Goal: Information Seeking & Learning: Learn about a topic

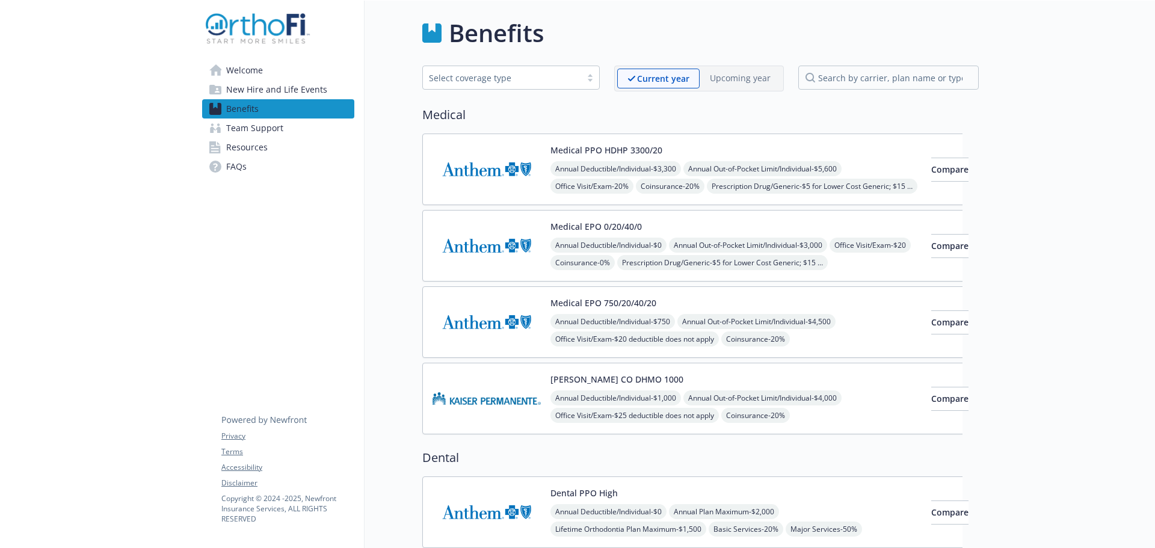
click at [769, 253] on span "Annual Out-of-Pocket Limit/Individual - $3,000" at bounding box center [748, 245] width 158 height 15
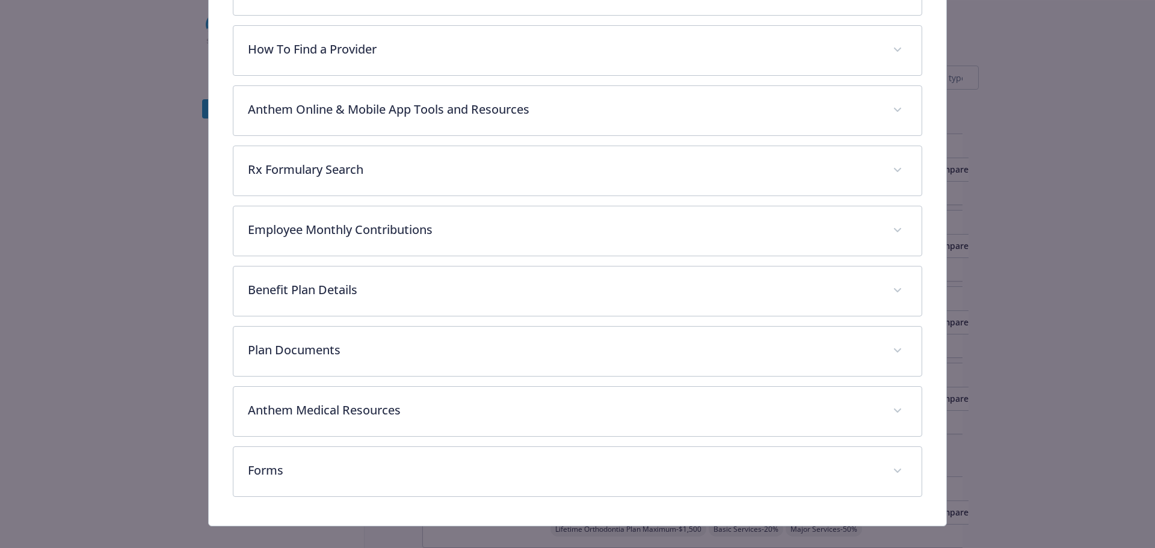
scroll to position [407, 0]
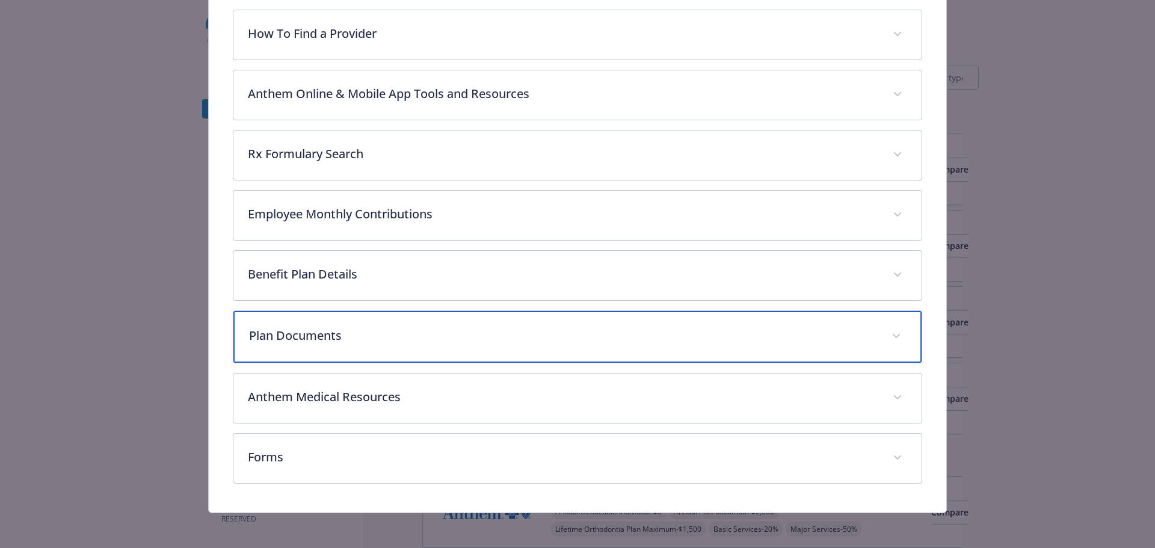
click at [365, 330] on p "Plan Documents" at bounding box center [563, 336] width 629 height 18
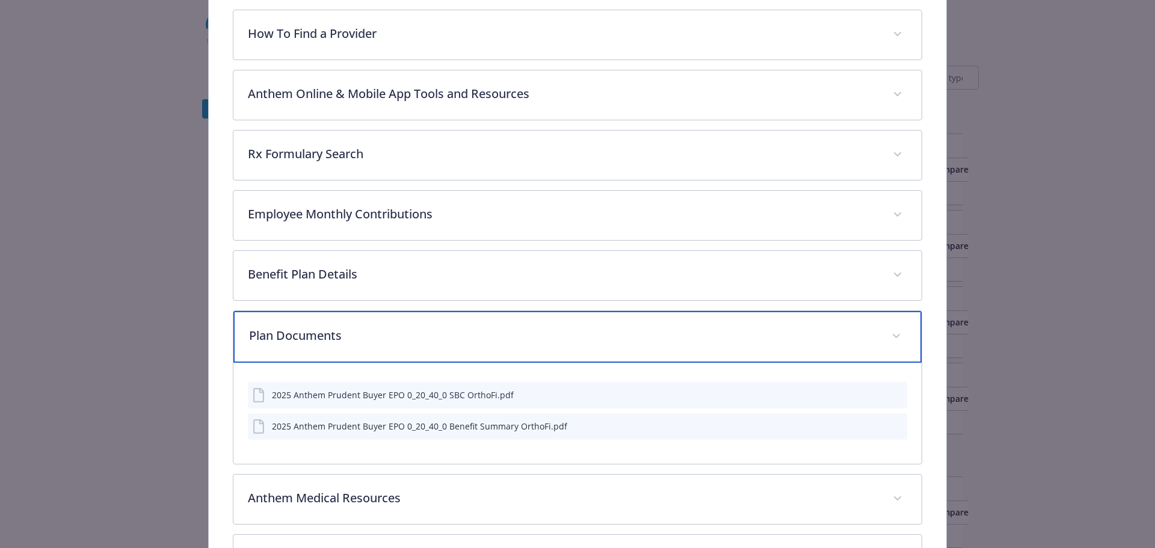
click at [386, 316] on div "Plan Documents" at bounding box center [577, 337] width 689 height 52
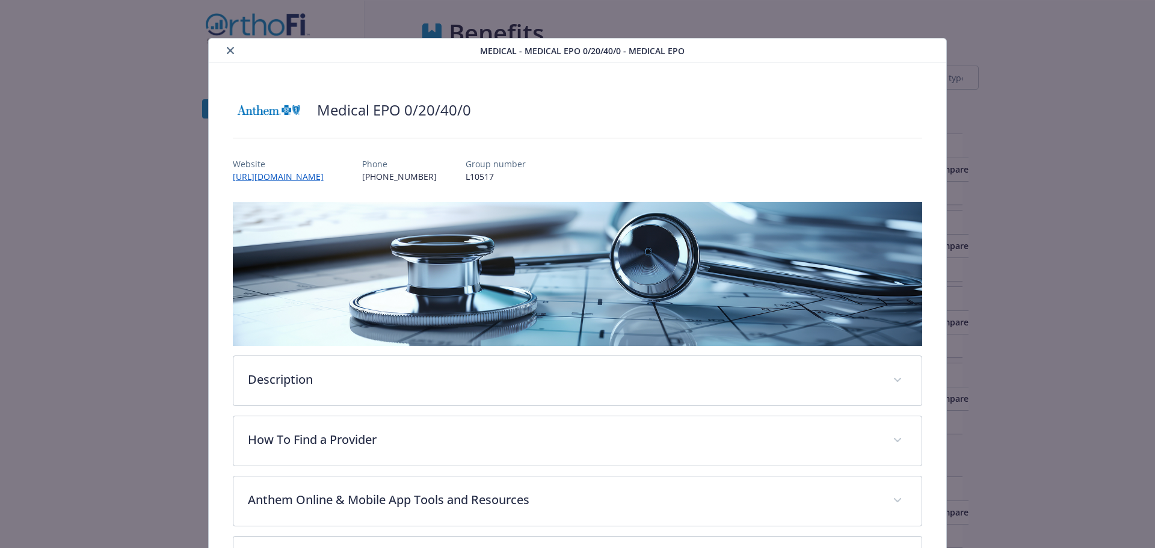
scroll to position [0, 0]
click at [224, 49] on button "close" at bounding box center [230, 51] width 14 height 14
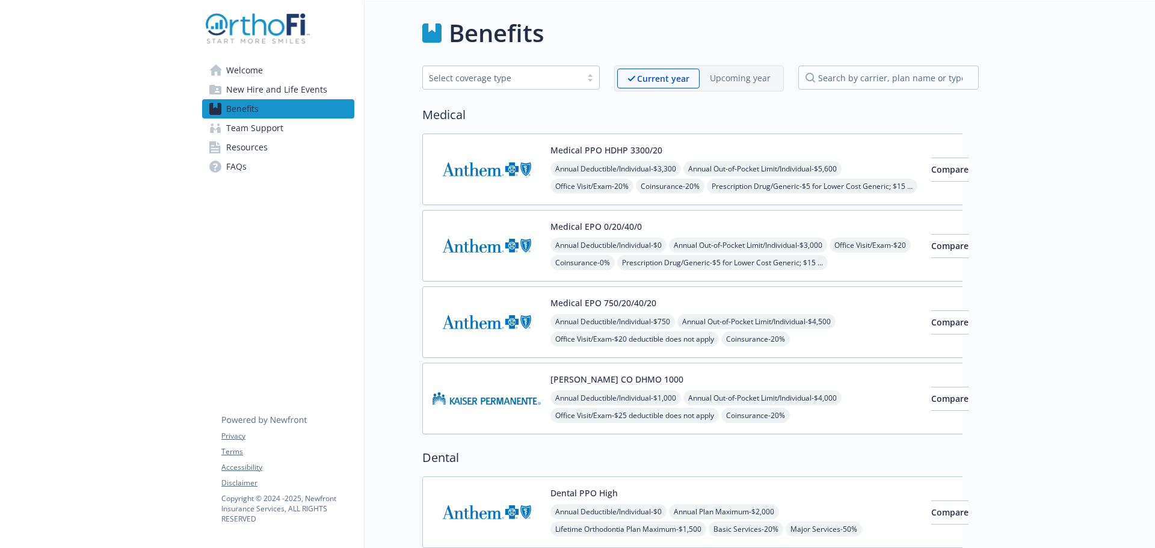
click at [463, 182] on img at bounding box center [487, 169] width 108 height 51
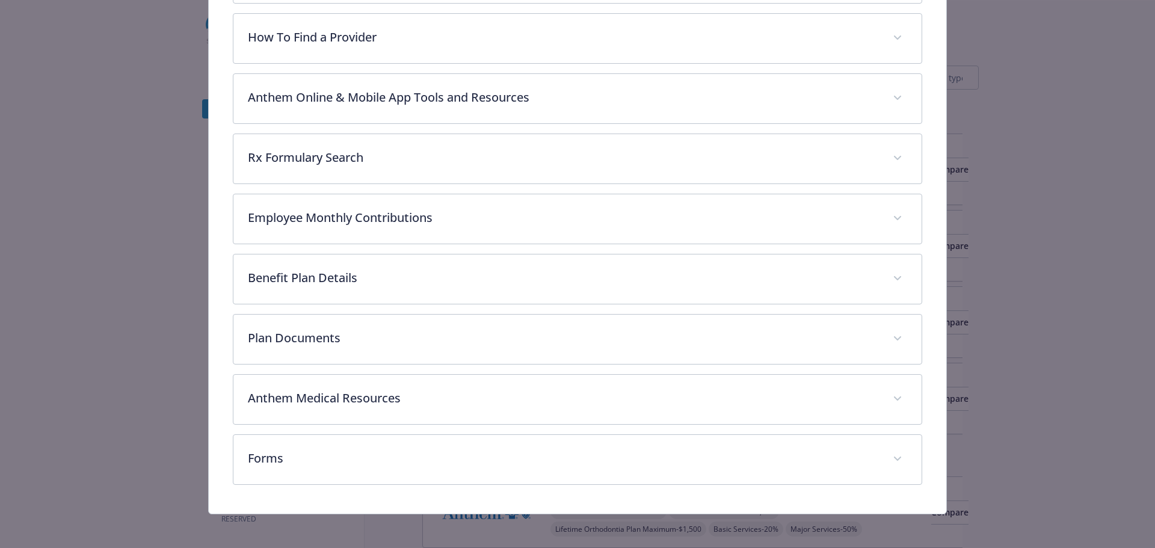
scroll to position [407, 0]
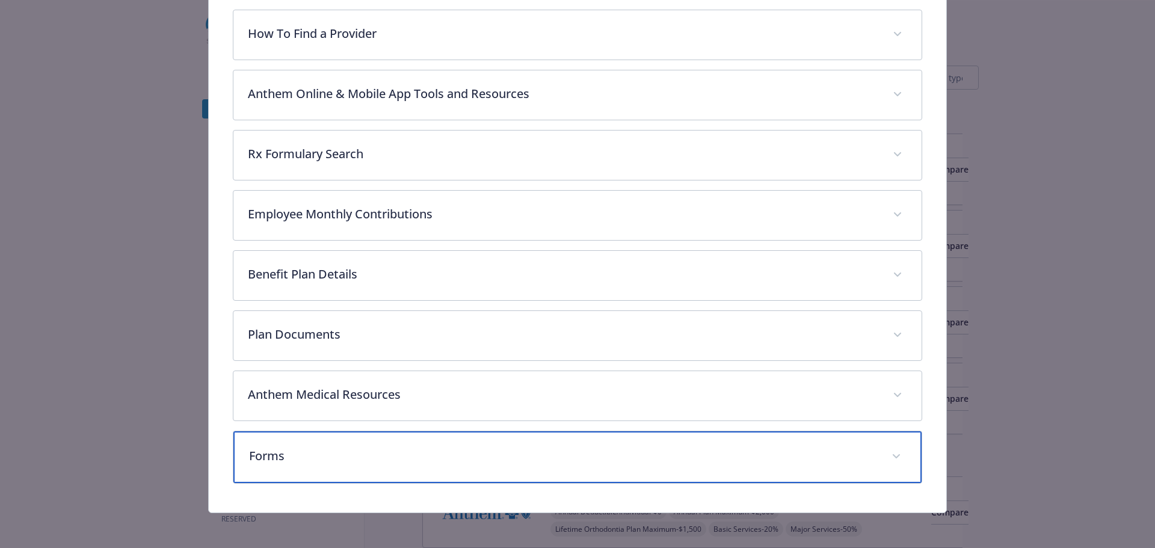
click at [321, 455] on p "Forms" at bounding box center [563, 456] width 629 height 18
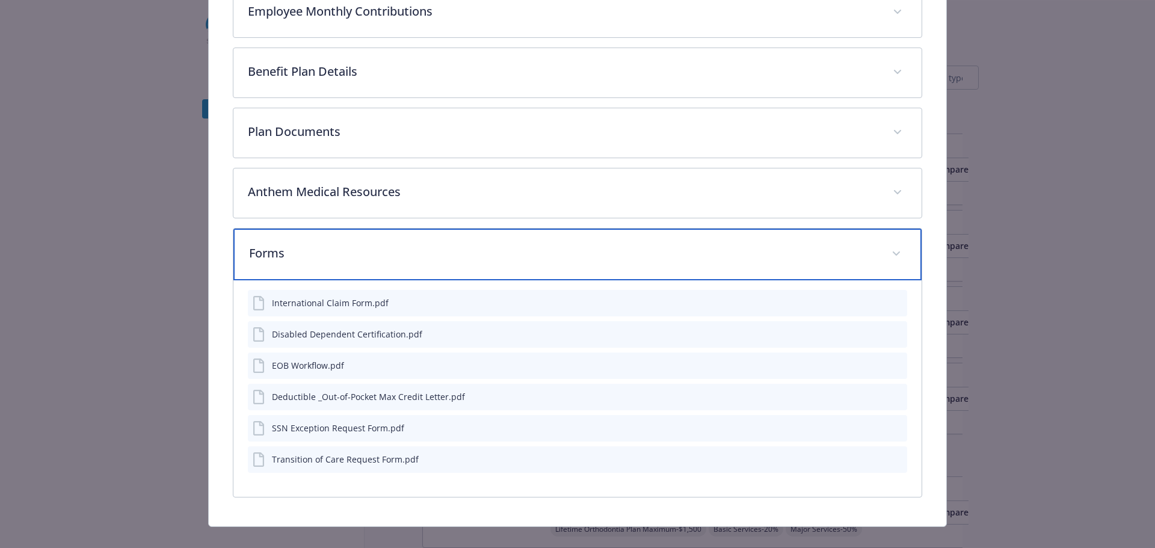
scroll to position [626, 0]
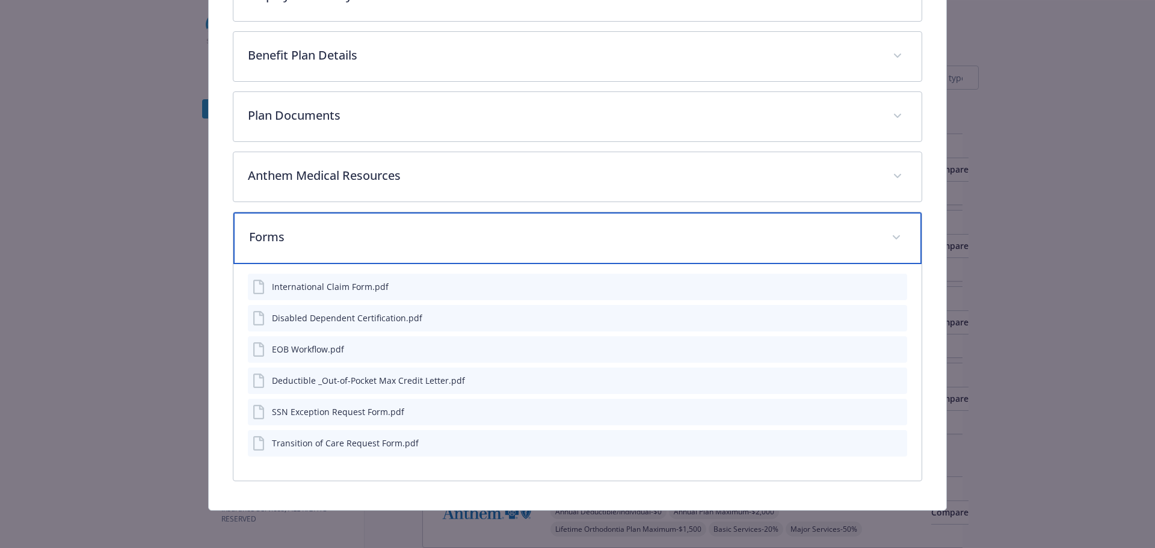
click at [413, 239] on p "Forms" at bounding box center [563, 237] width 629 height 18
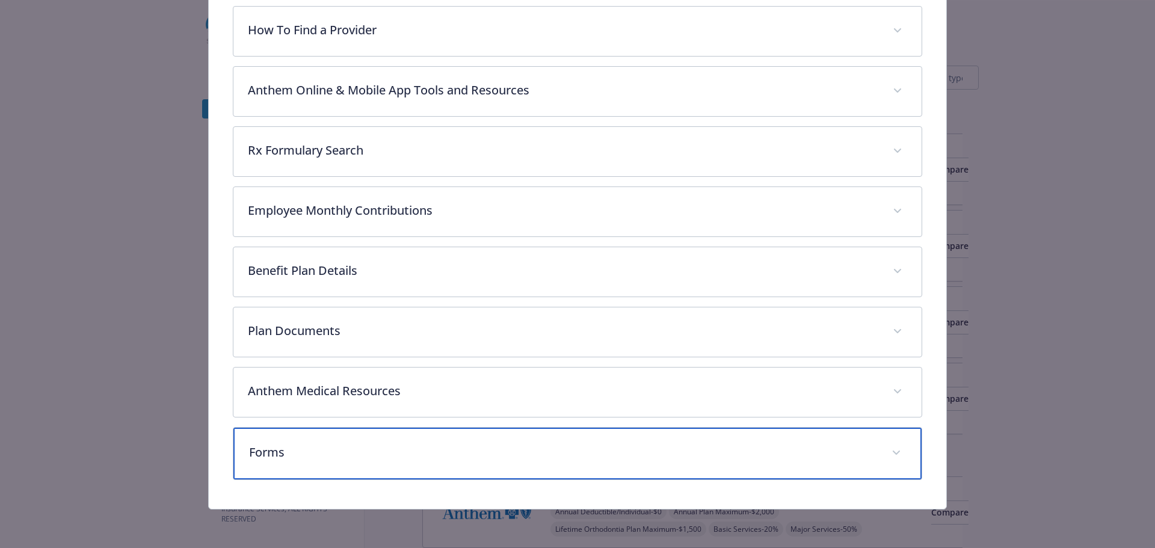
scroll to position [409, 0]
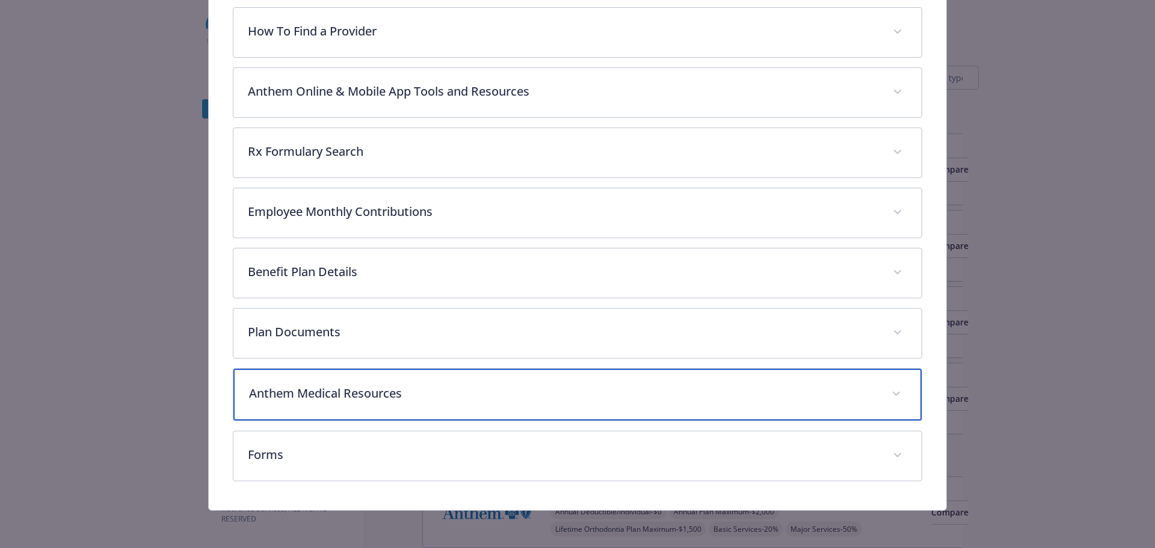
click at [315, 404] on div "Anthem Medical Resources" at bounding box center [577, 395] width 689 height 52
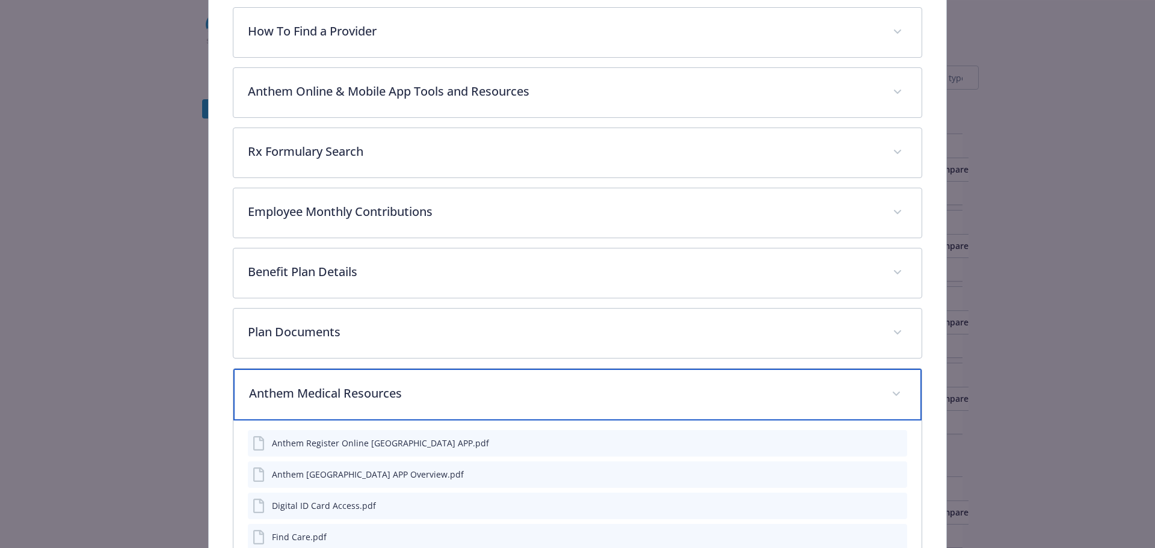
click at [321, 395] on p "Anthem Medical Resources" at bounding box center [563, 393] width 629 height 18
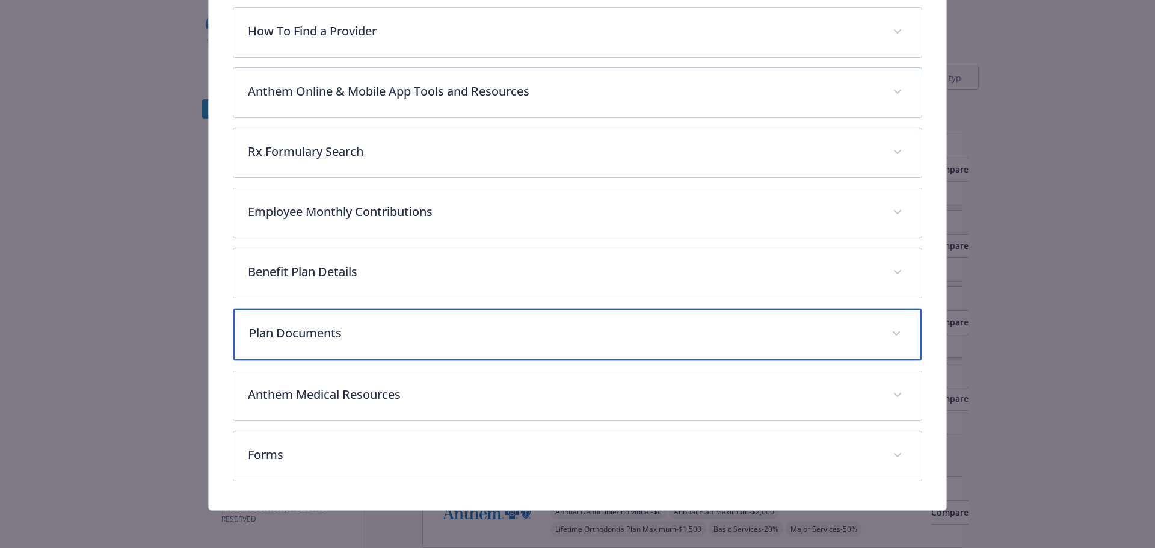
click at [318, 333] on p "Plan Documents" at bounding box center [563, 333] width 629 height 18
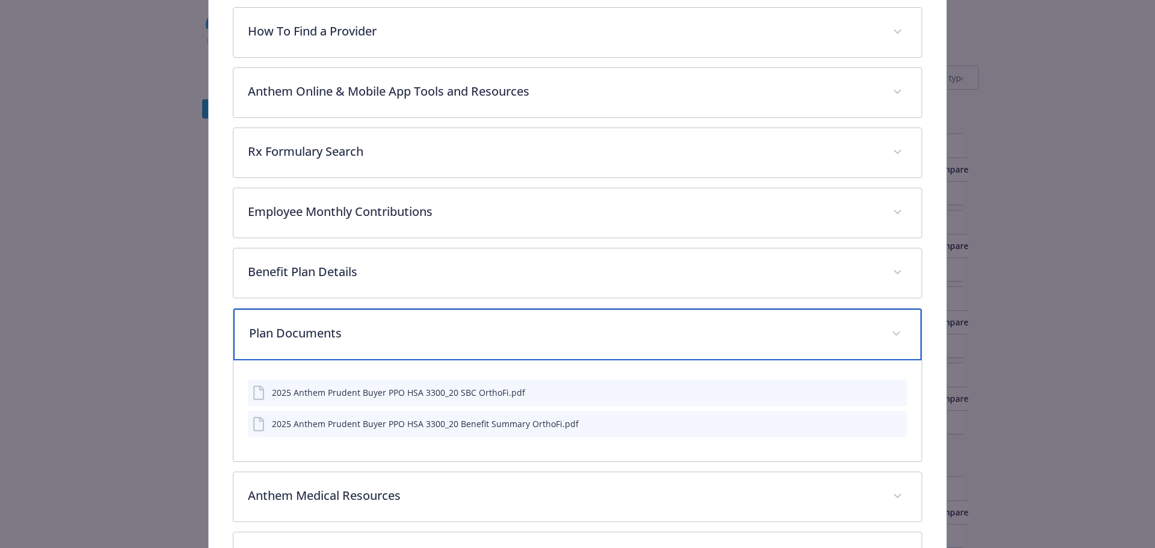
click at [318, 333] on p "Plan Documents" at bounding box center [563, 333] width 629 height 18
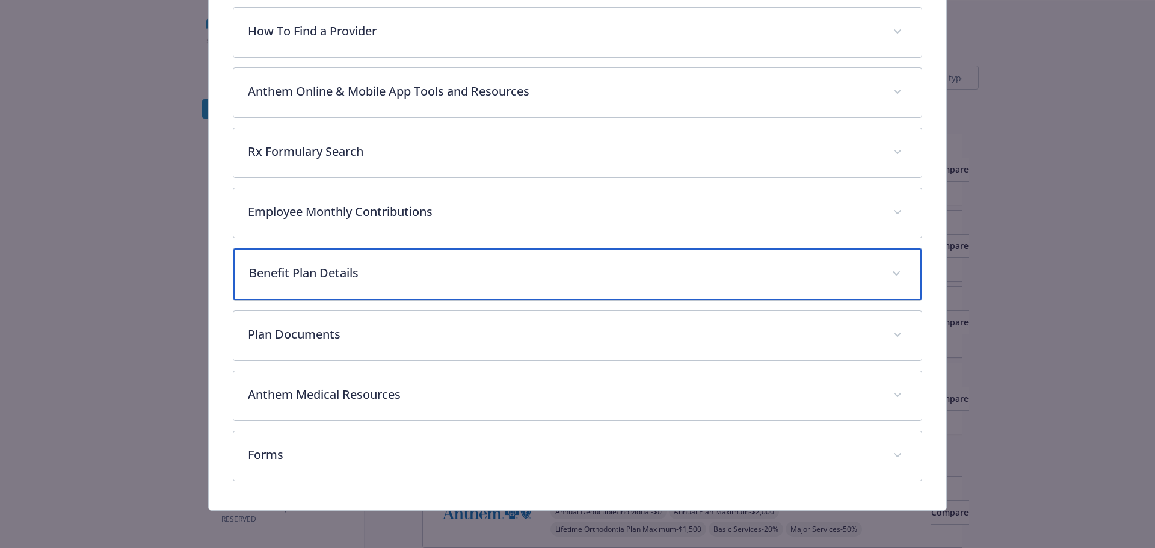
click at [319, 283] on div "Benefit Plan Details" at bounding box center [577, 274] width 689 height 52
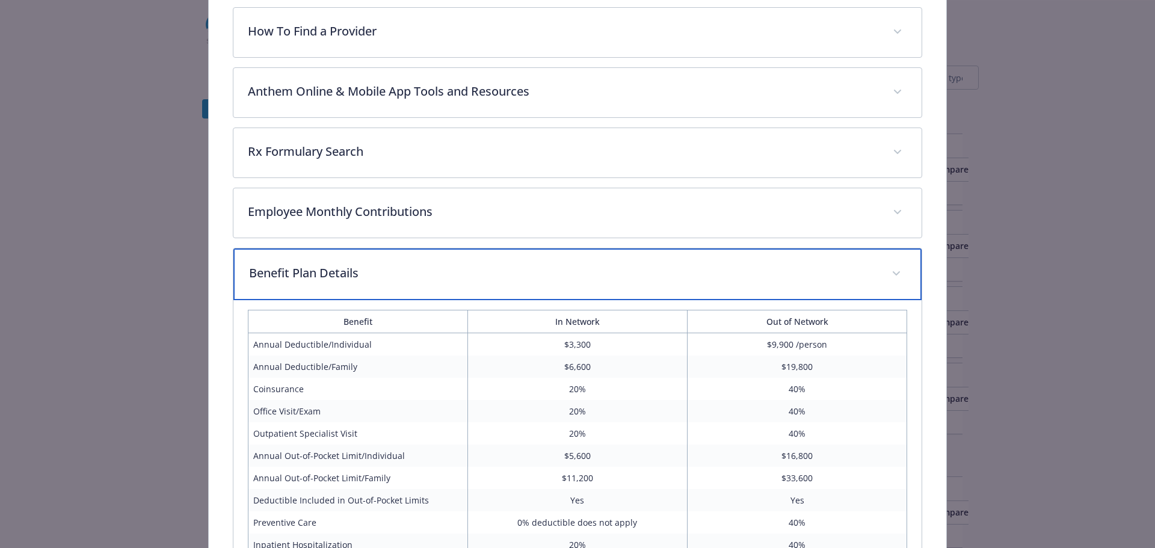
click at [319, 283] on div "Benefit Plan Details" at bounding box center [577, 274] width 689 height 52
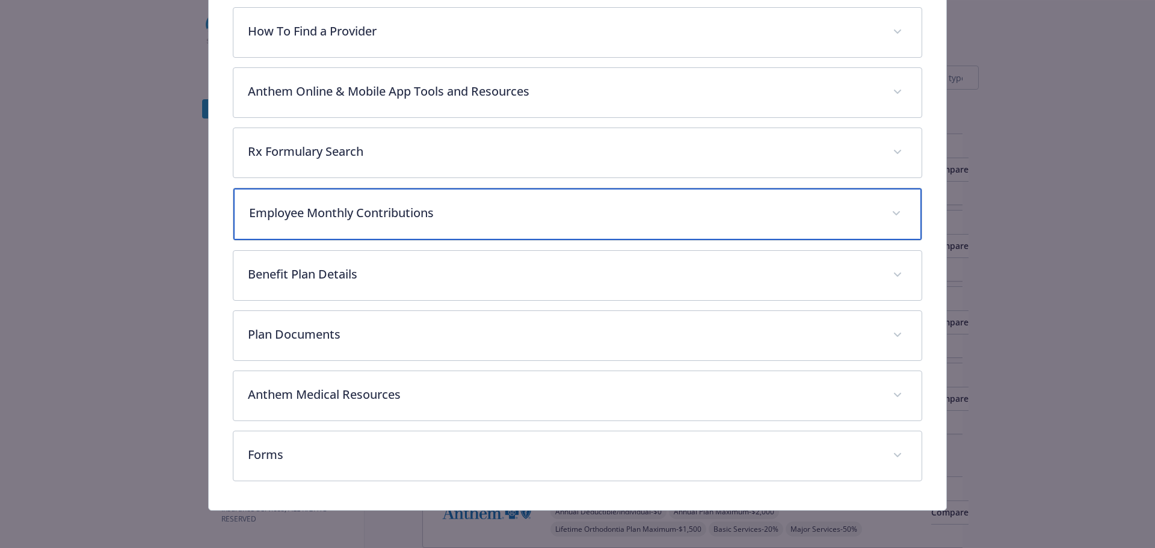
click at [326, 226] on div "Employee Monthly Contributions" at bounding box center [577, 214] width 689 height 52
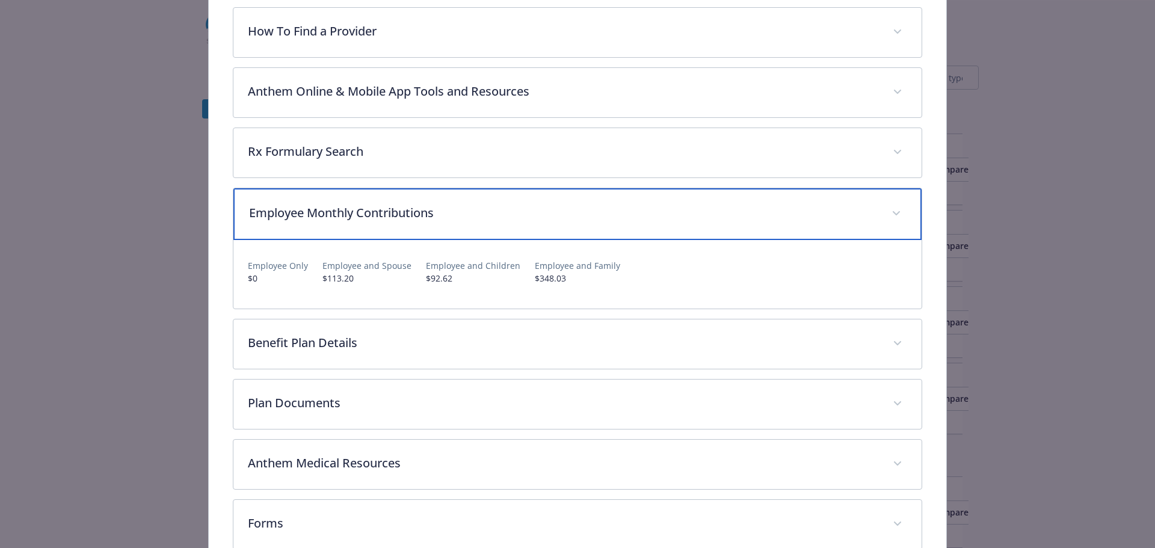
click at [326, 226] on div "Employee Monthly Contributions" at bounding box center [577, 214] width 689 height 52
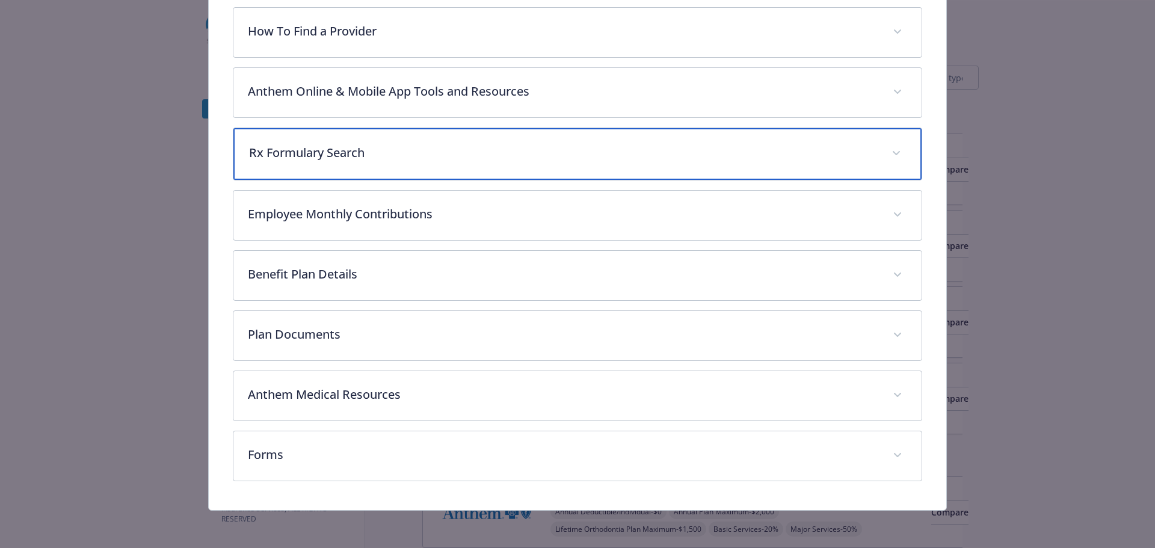
click at [331, 151] on p "Rx Formulary Search" at bounding box center [563, 153] width 629 height 18
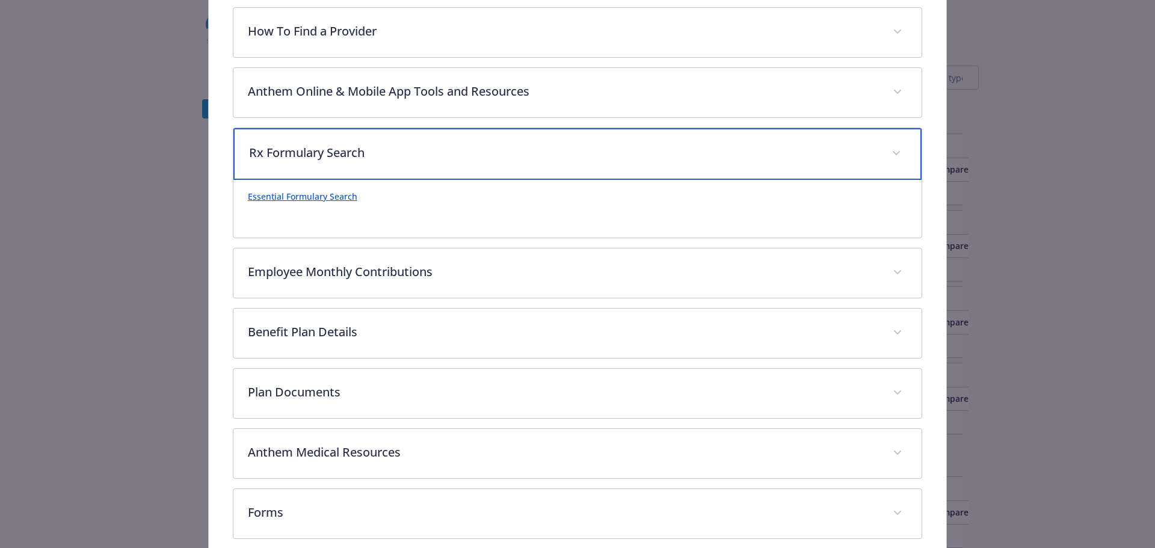
click at [331, 151] on p "Rx Formulary Search" at bounding box center [563, 153] width 629 height 18
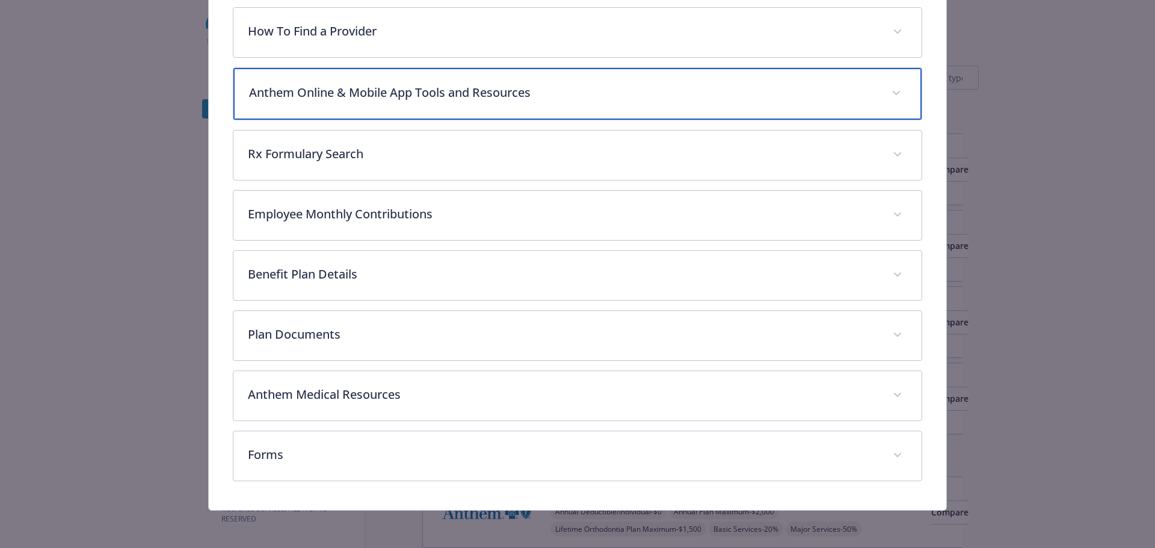
click at [338, 80] on div "Anthem Online & Mobile App Tools and Resources" at bounding box center [577, 94] width 689 height 52
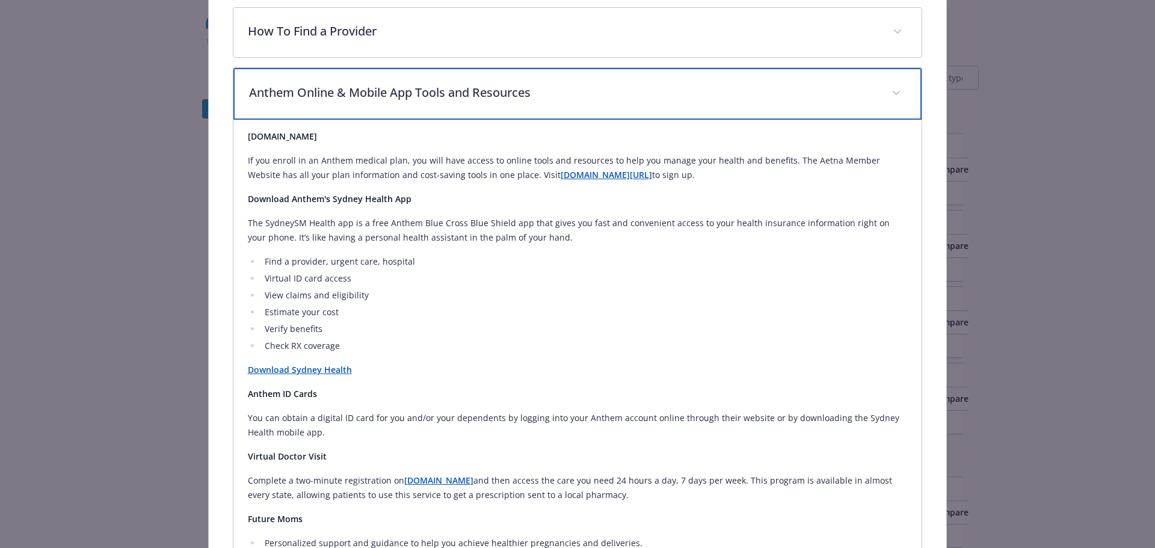
click at [338, 80] on div "Anthem Online & Mobile App Tools and Resources" at bounding box center [577, 94] width 689 height 52
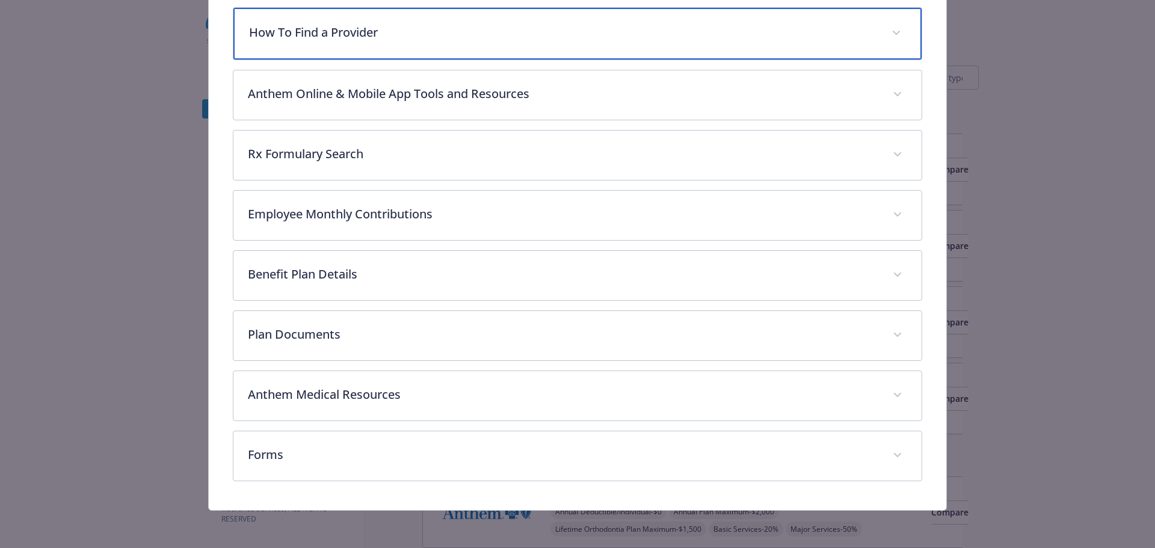
click at [350, 35] on p "How To Find a Provider" at bounding box center [563, 32] width 629 height 18
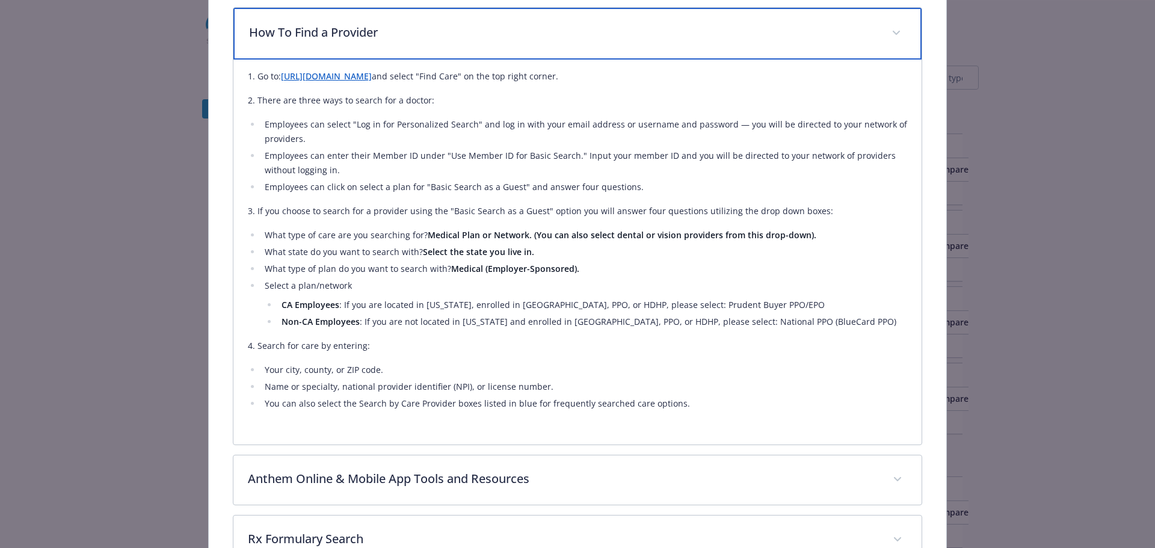
click at [350, 35] on p "How To Find a Provider" at bounding box center [563, 32] width 629 height 18
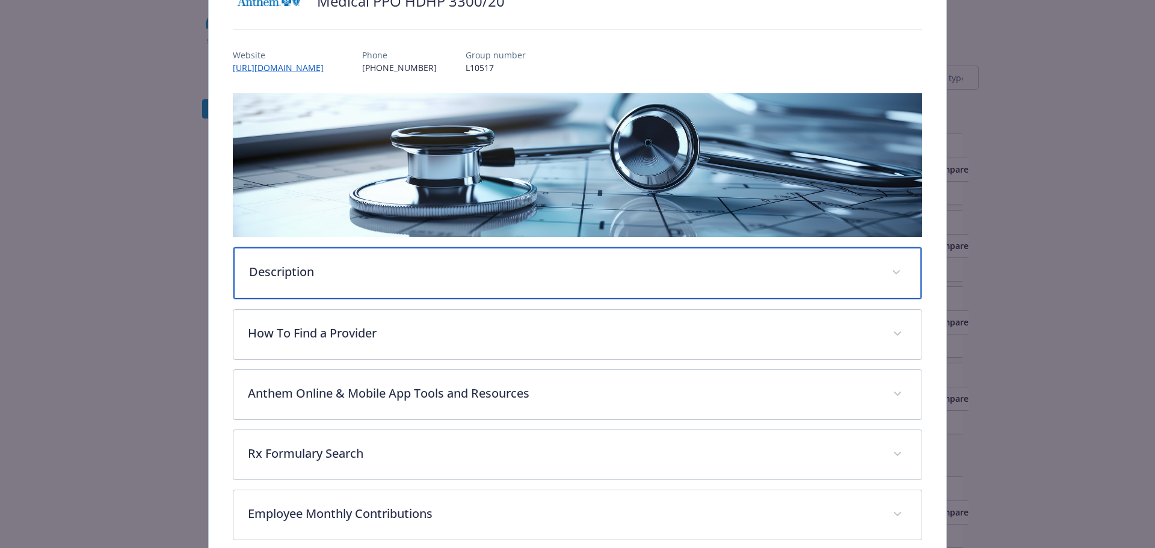
click at [332, 270] on p "Description" at bounding box center [563, 272] width 629 height 18
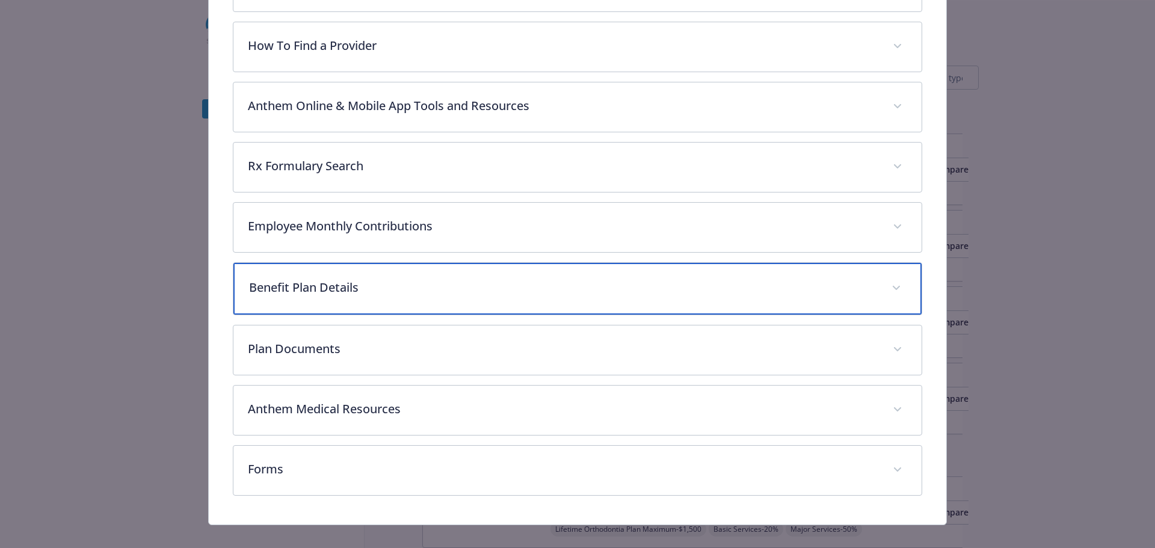
click at [335, 279] on p "Benefit Plan Details" at bounding box center [563, 288] width 629 height 18
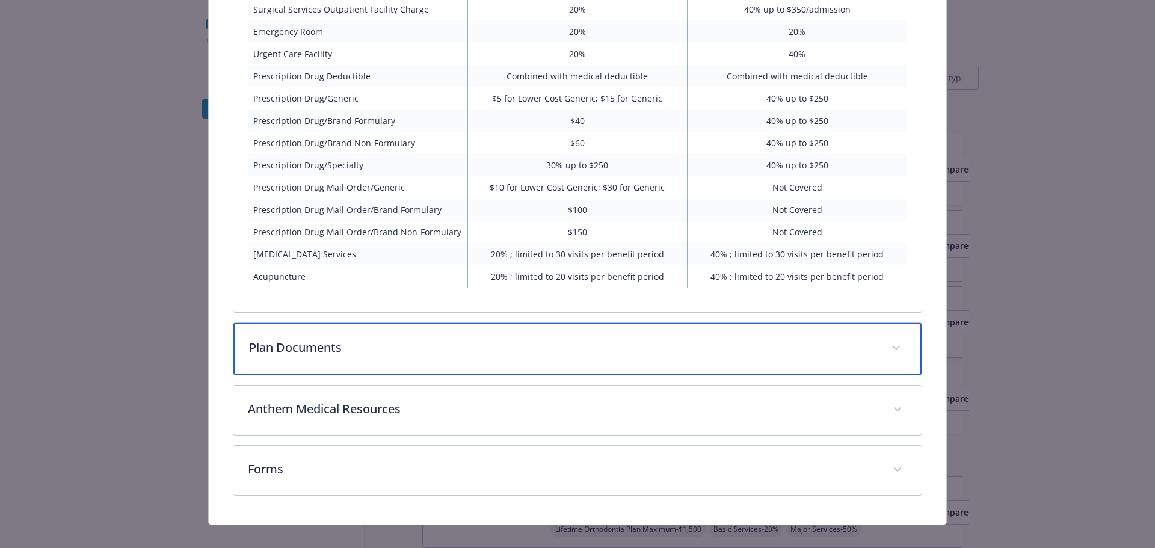
scroll to position [1145, 0]
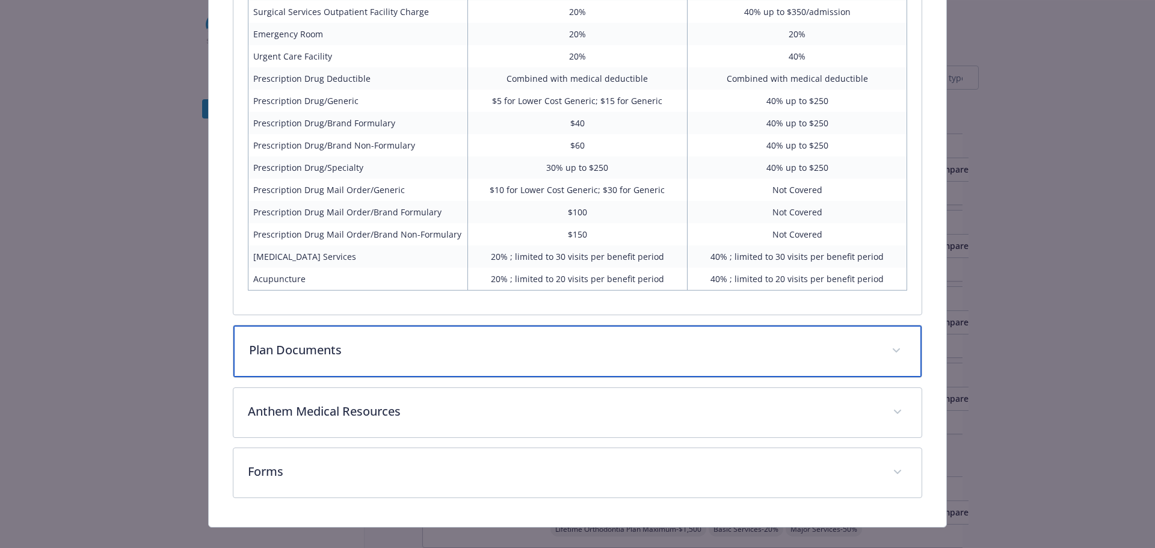
click at [342, 347] on div "Plan Documents" at bounding box center [577, 351] width 689 height 52
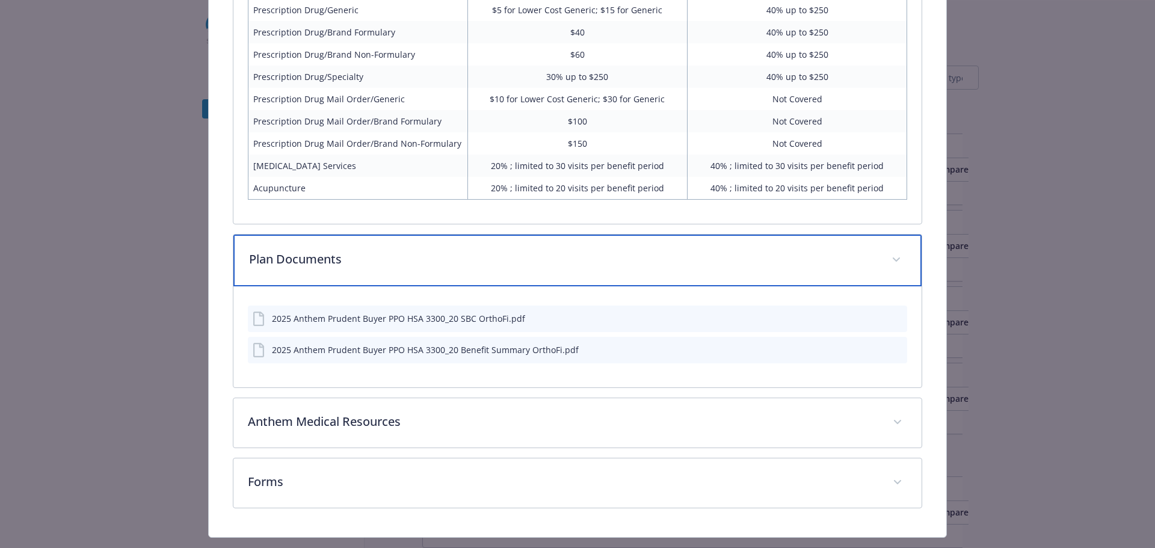
scroll to position [1248, 0]
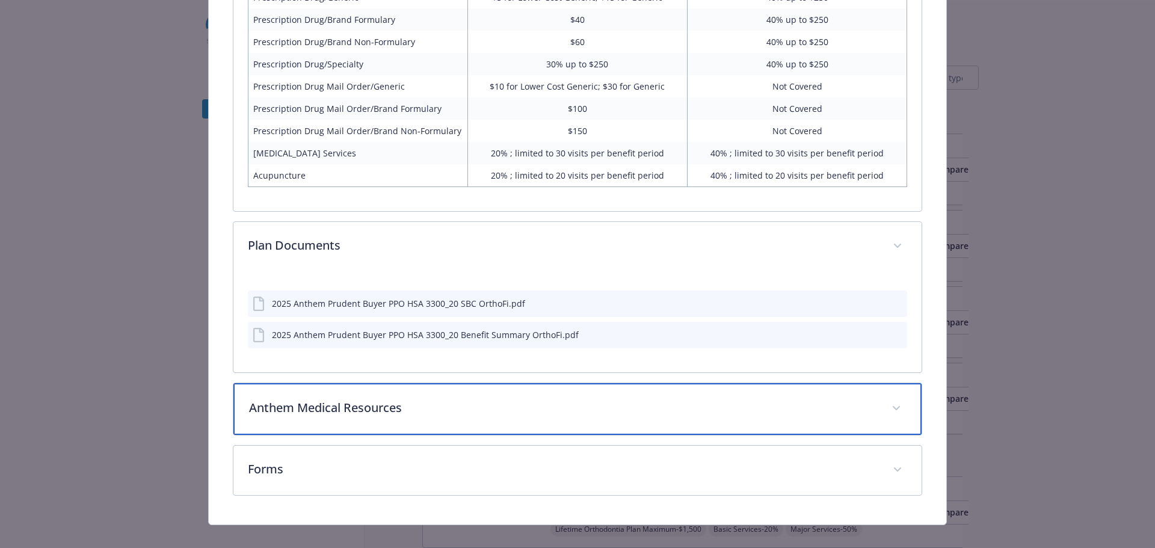
click at [300, 402] on div "Anthem Medical Resources" at bounding box center [577, 409] width 689 height 52
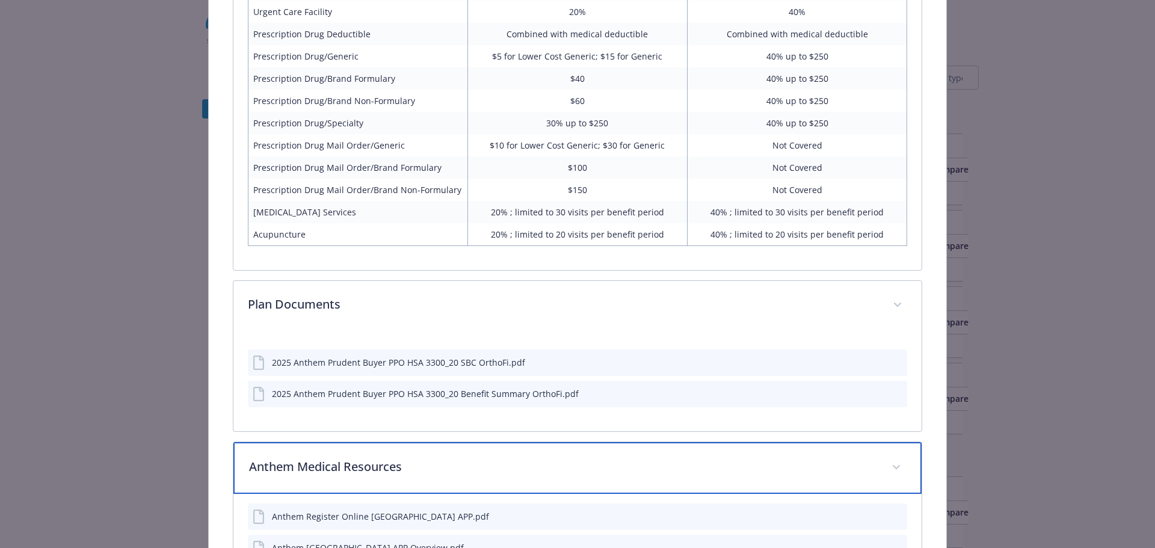
scroll to position [1188, 0]
